Goal: Task Accomplishment & Management: Use online tool/utility

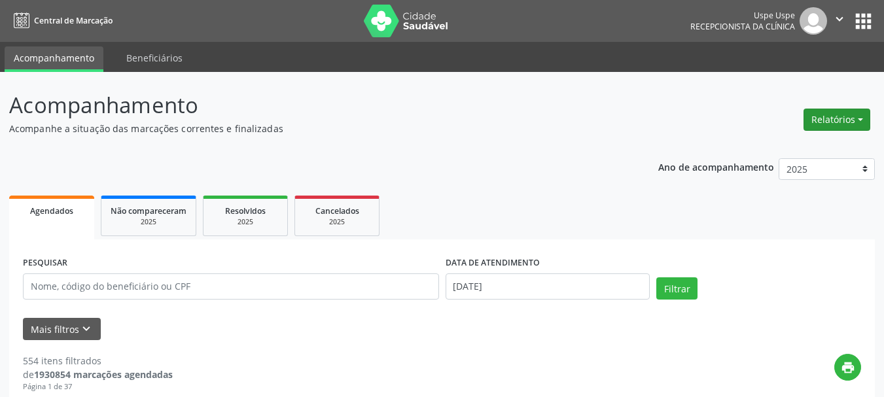
click at [817, 125] on button "Relatórios" at bounding box center [836, 120] width 67 height 22
click at [810, 146] on link "Agendamentos" at bounding box center [800, 148] width 141 height 18
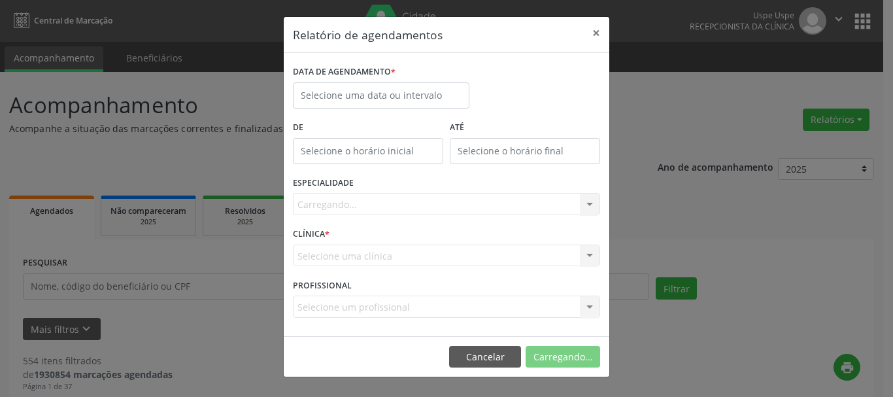
drag, startPoint x: 397, startPoint y: 78, endPoint x: 394, endPoint y: 92, distance: 14.6
click at [397, 78] on div "DATA DE AGENDAMENTO *" at bounding box center [381, 72] width 177 height 20
click at [394, 94] on input "text" at bounding box center [381, 95] width 177 height 26
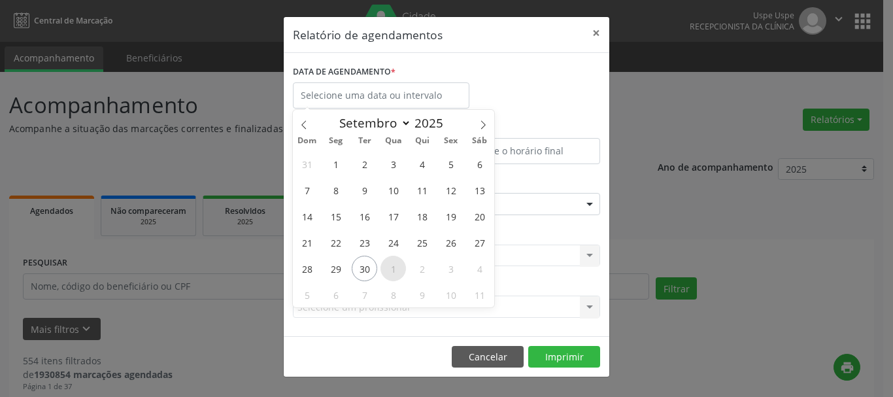
click at [399, 267] on span "1" at bounding box center [394, 269] width 26 height 26
type input "01/10/2025"
click at [396, 265] on span "1" at bounding box center [394, 269] width 26 height 26
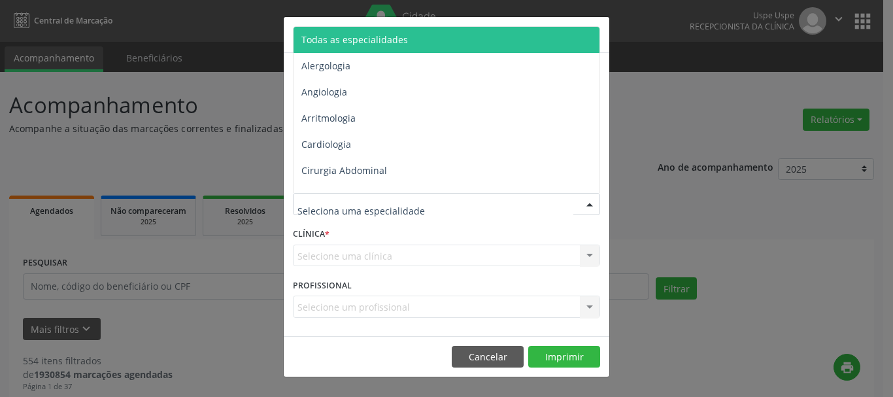
click at [341, 39] on span "Todas as especialidades" at bounding box center [354, 39] width 107 height 12
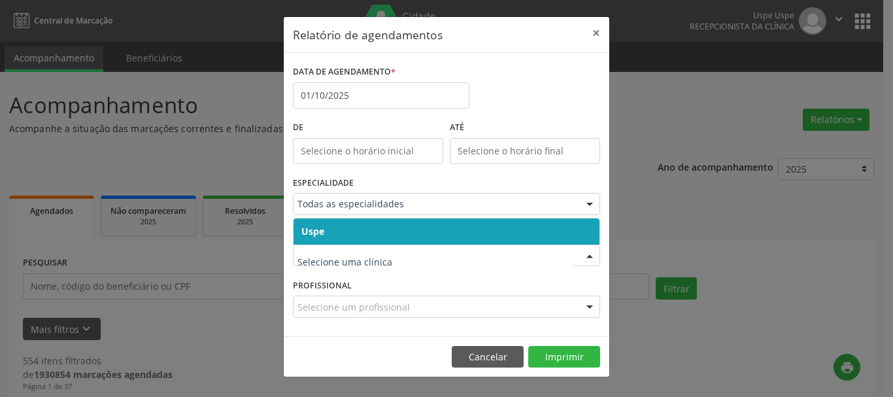
click at [310, 233] on span "Uspe" at bounding box center [312, 231] width 23 height 12
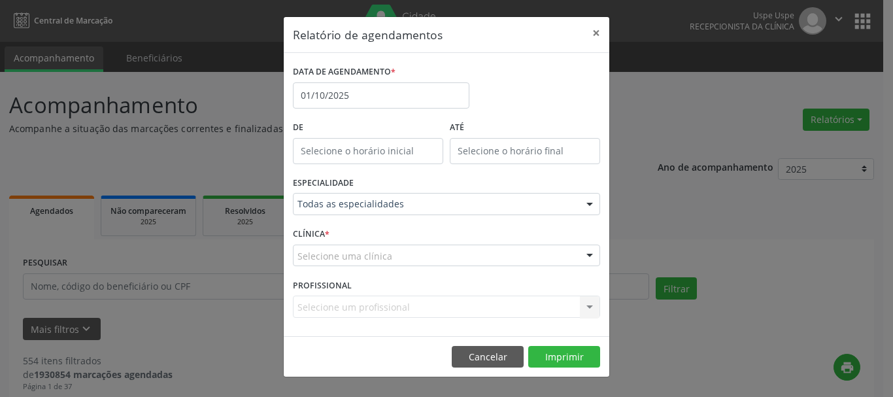
click at [310, 233] on span "Uspe" at bounding box center [312, 231] width 22 height 12
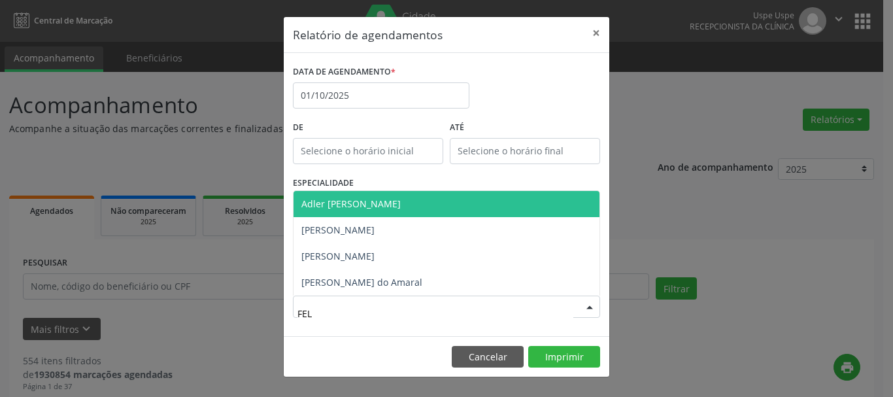
type input "FELI"
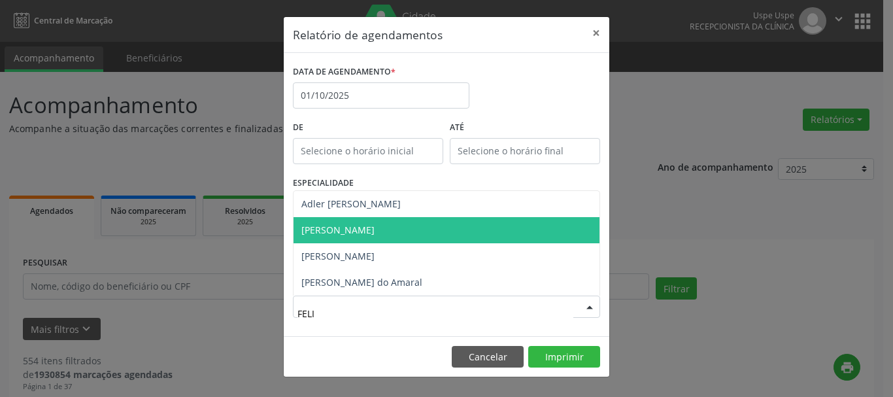
click at [358, 229] on span "[PERSON_NAME]" at bounding box center [337, 230] width 73 height 12
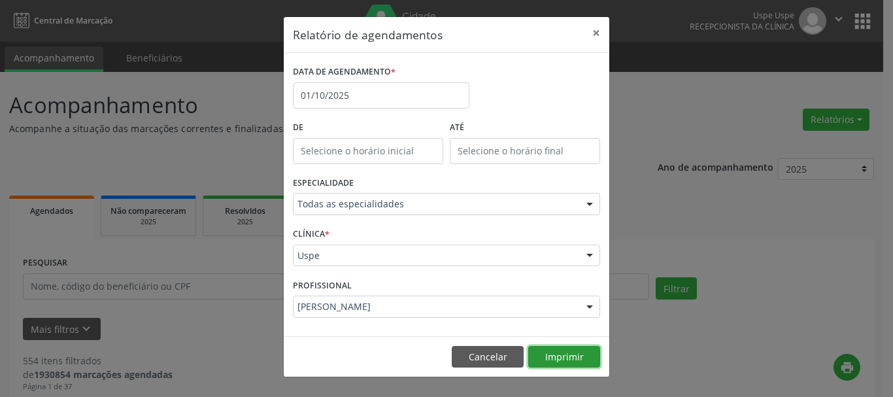
click at [572, 360] on button "Imprimir" at bounding box center [564, 357] width 72 height 22
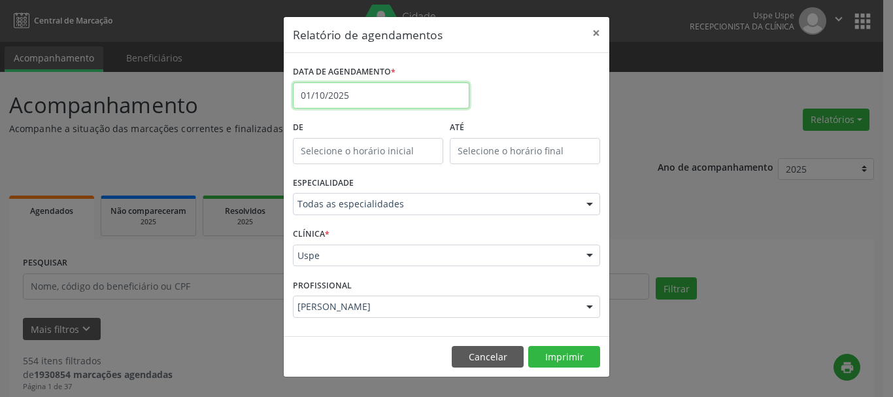
click at [360, 95] on input "01/10/2025" at bounding box center [381, 95] width 177 height 26
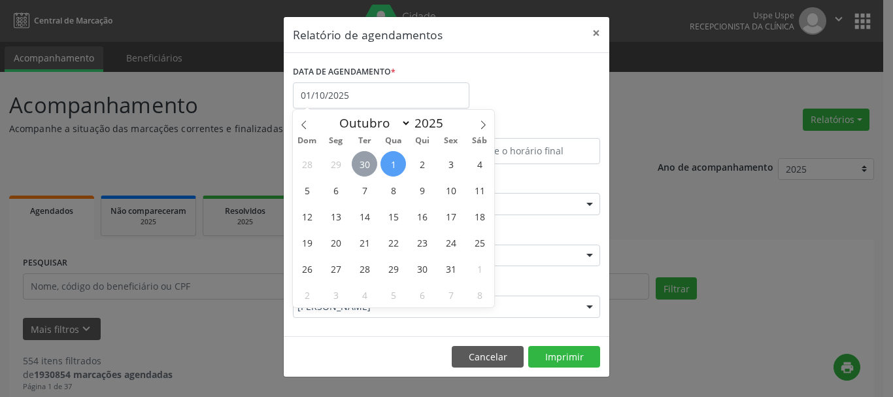
click at [367, 160] on span "30" at bounding box center [365, 164] width 26 height 26
type input "[DATE]"
click at [367, 160] on span "30" at bounding box center [365, 164] width 26 height 26
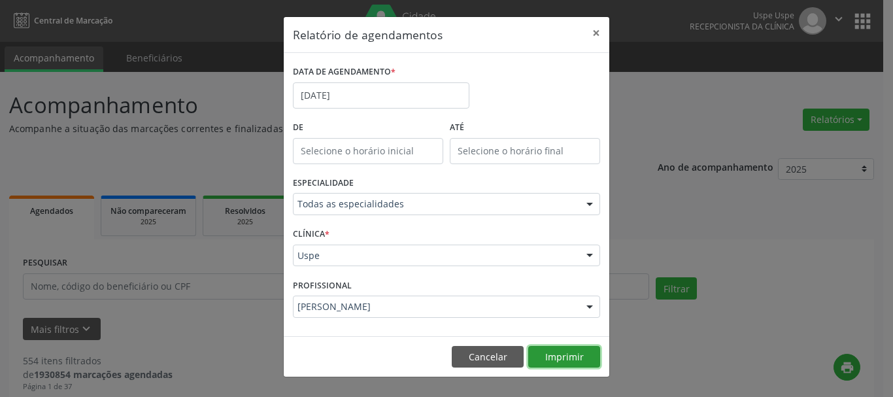
click at [578, 356] on button "Imprimir" at bounding box center [564, 357] width 72 height 22
